Goal: Task Accomplishment & Management: Manage account settings

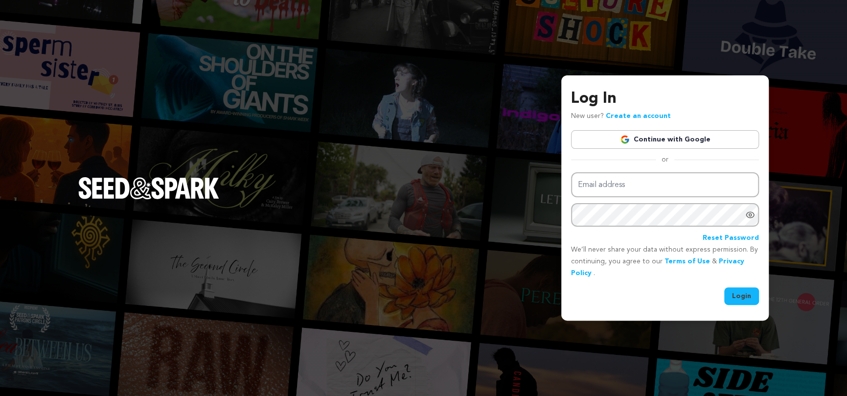
click at [642, 141] on link "Continue with Google" at bounding box center [665, 139] width 188 height 19
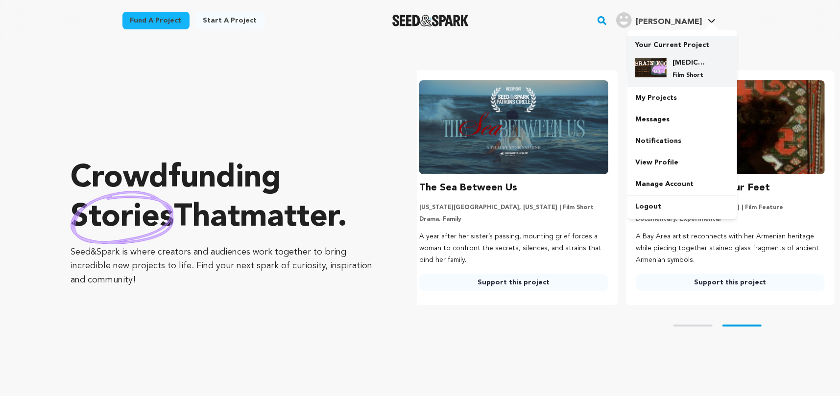
scroll to position [0, 224]
click at [657, 59] on img at bounding box center [650, 68] width 31 height 20
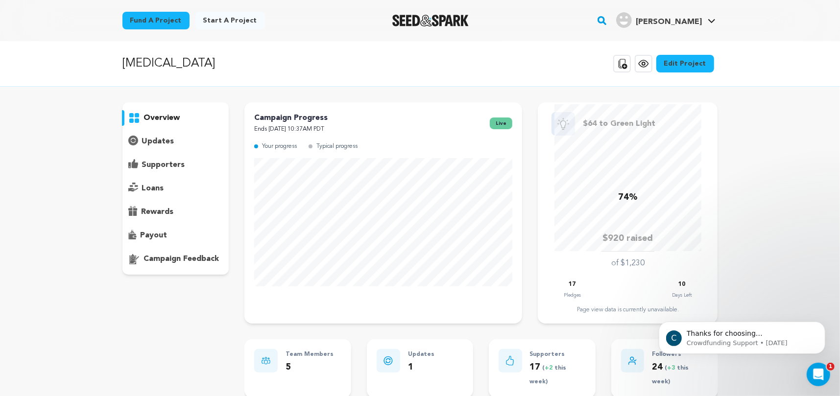
click at [149, 130] on div "overview" at bounding box center [175, 188] width 107 height 172
click at [157, 142] on p "updates" at bounding box center [158, 142] width 32 height 12
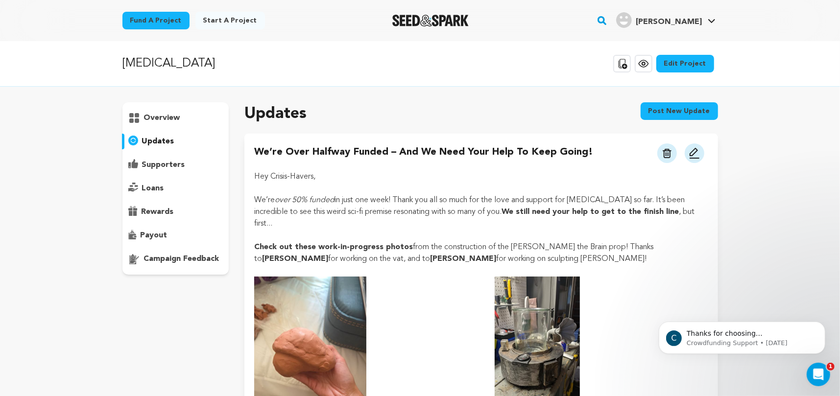
click at [171, 162] on p "supporters" at bounding box center [163, 165] width 43 height 12
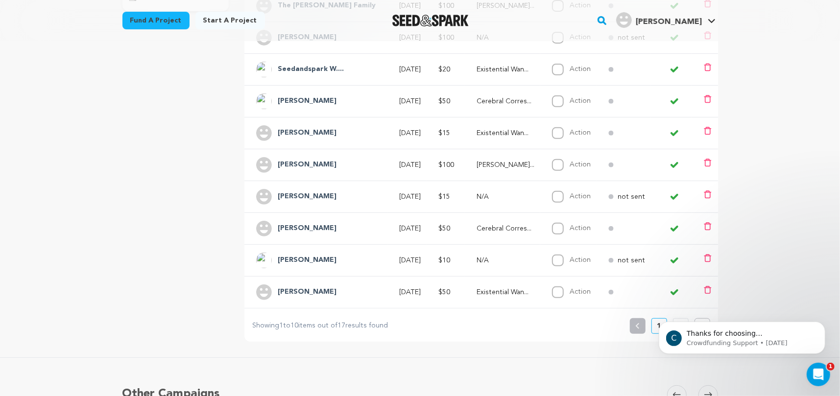
scroll to position [265, 0]
click at [675, 316] on div "C Thanks for choosing Seed&amp;Spark for your project! If you have any question…" at bounding box center [741, 292] width 180 height 122
click at [698, 320] on div "C Thanks for choosing Seed&amp;Spark for your project! If you have any question…" at bounding box center [741, 292] width 180 height 122
click at [785, 316] on div "C Thanks for choosing Seed&amp;Spark for your project! If you have any question…" at bounding box center [741, 292] width 180 height 122
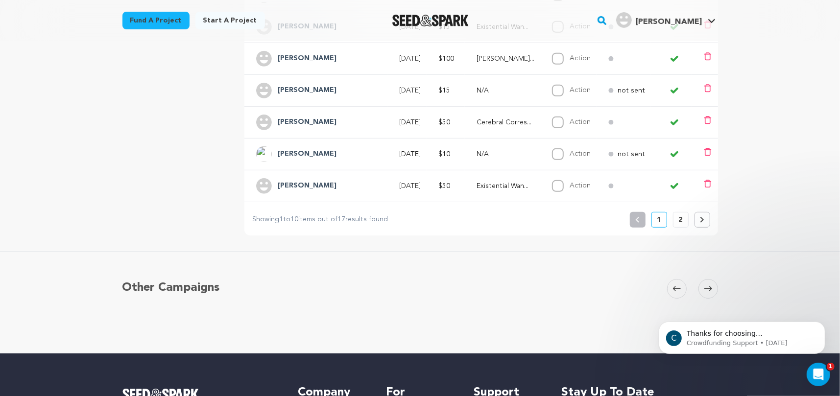
scroll to position [371, 0]
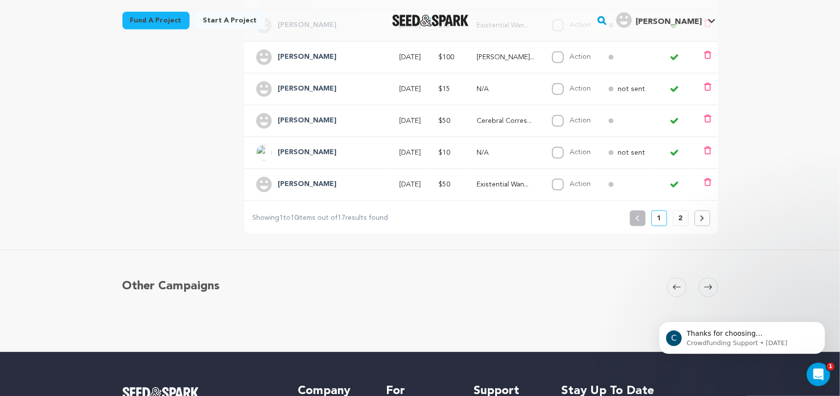
click at [682, 217] on p "2" at bounding box center [681, 218] width 4 height 10
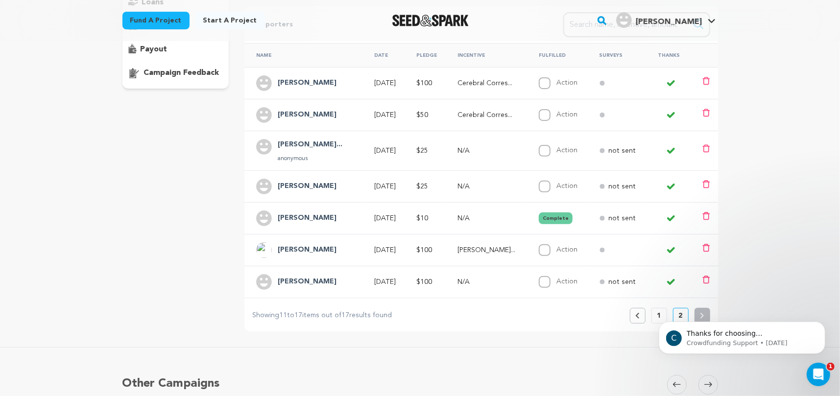
scroll to position [187, 0]
click at [633, 309] on button "Previous" at bounding box center [638, 315] width 16 height 16
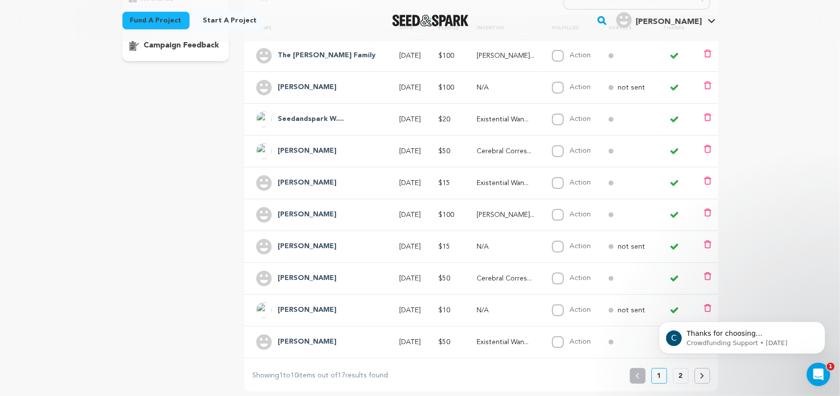
scroll to position [219, 0]
